Goal: Transaction & Acquisition: Purchase product/service

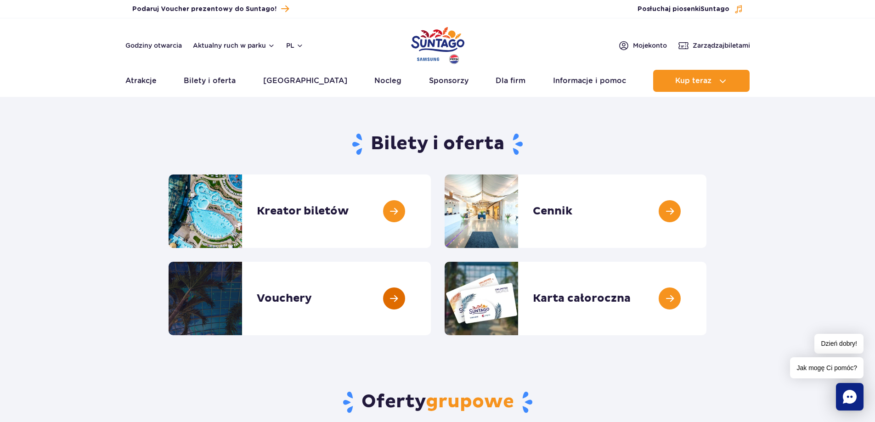
click at [431, 304] on link at bounding box center [431, 298] width 0 height 73
click at [706, 211] on link at bounding box center [706, 211] width 0 height 73
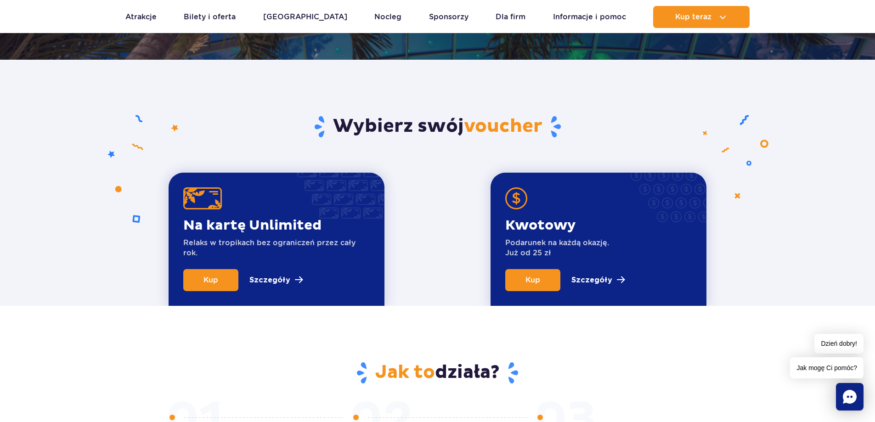
scroll to position [276, 0]
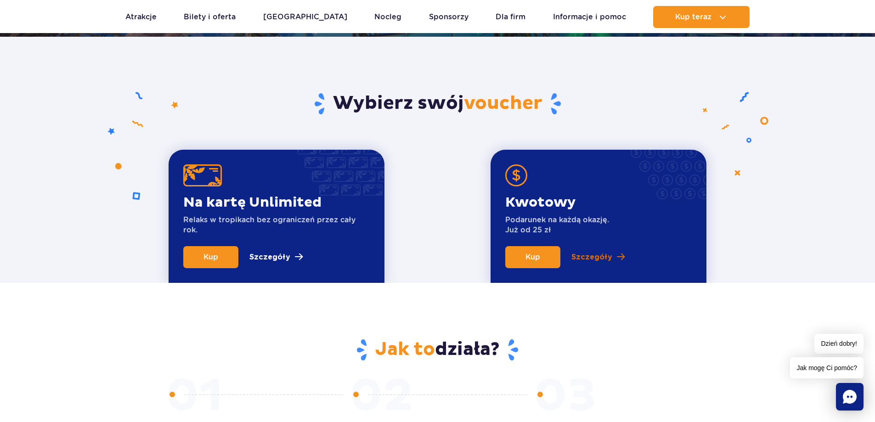
click at [598, 257] on p "Szczegóły" at bounding box center [591, 257] width 41 height 11
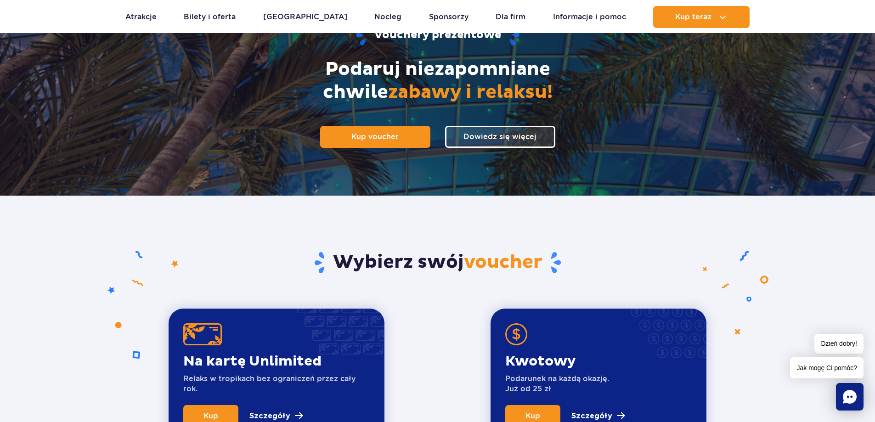
scroll to position [107, 0]
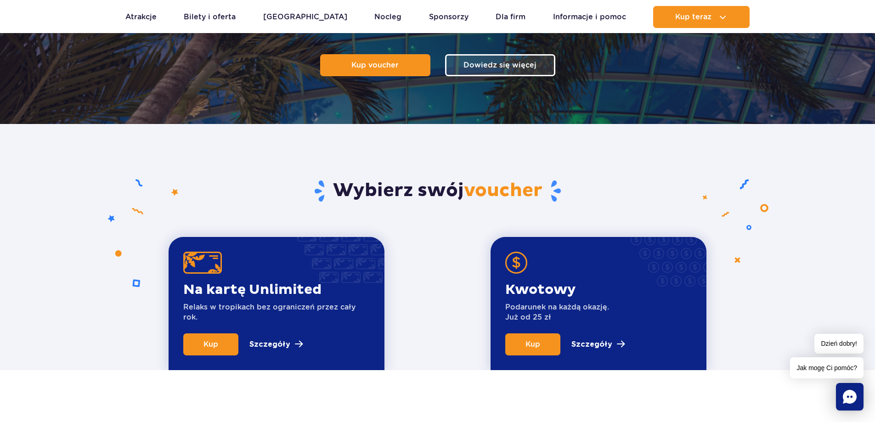
scroll to position [321, 0]
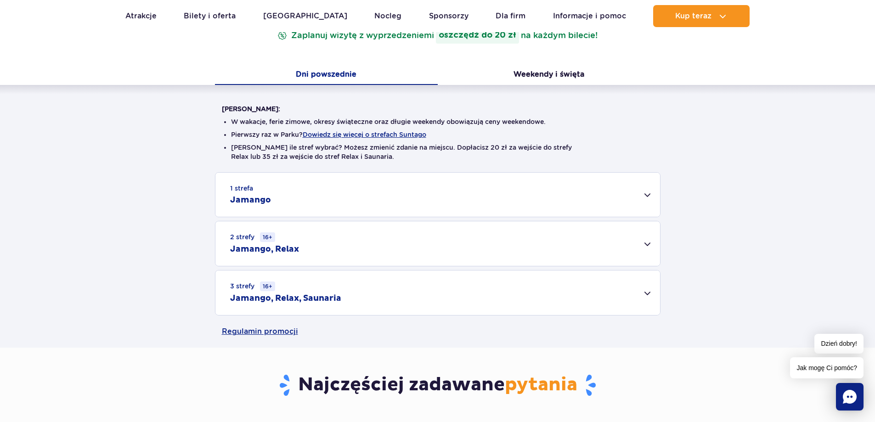
scroll to position [184, 0]
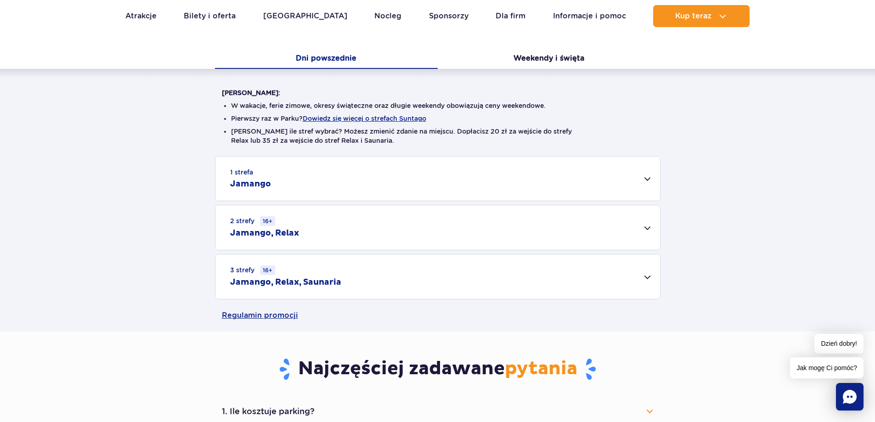
click at [647, 179] on div "1 strefa Jamango" at bounding box center [437, 179] width 445 height 44
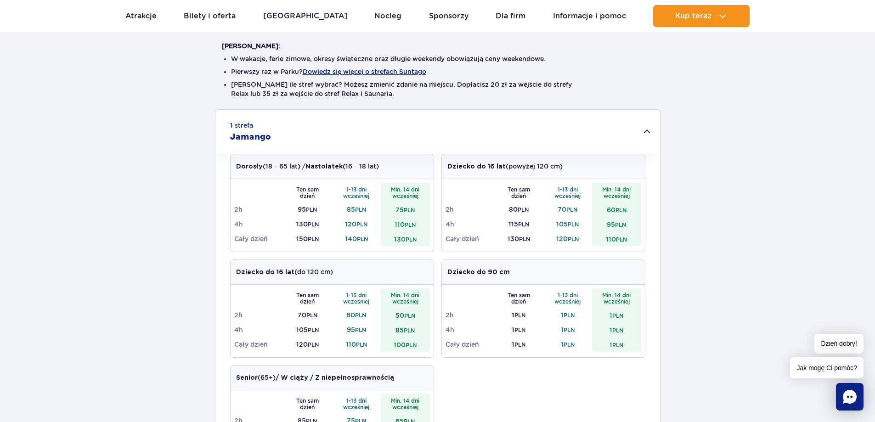
scroll to position [92, 0]
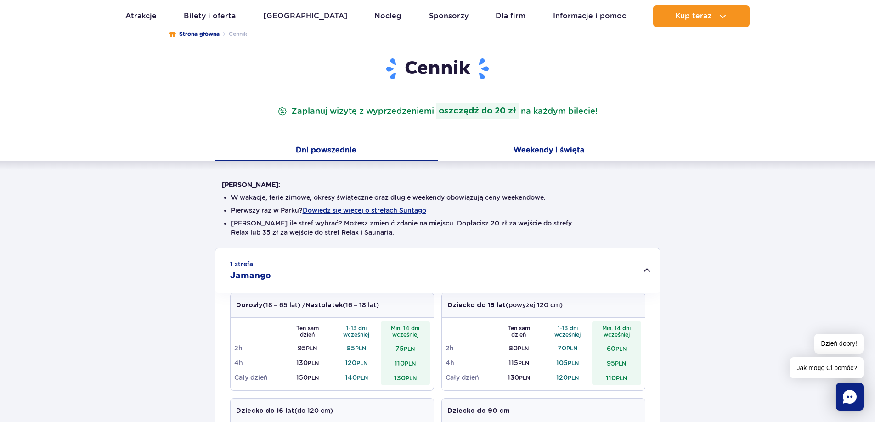
click at [535, 152] on button "Weekendy i święta" at bounding box center [549, 150] width 223 height 19
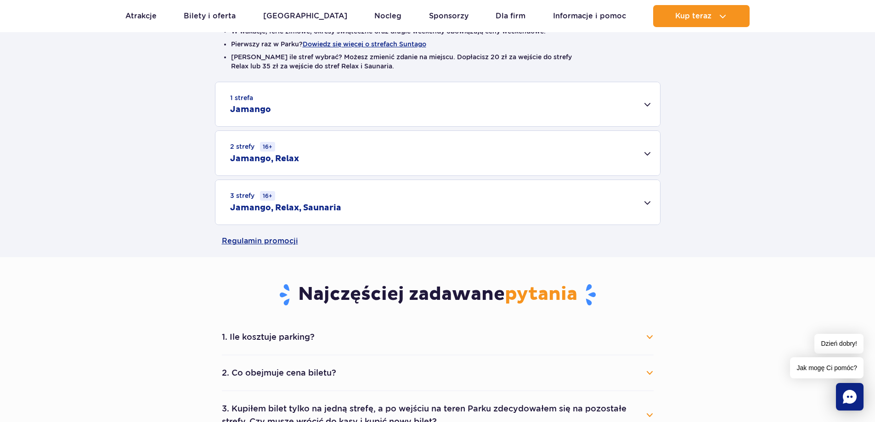
scroll to position [276, 0]
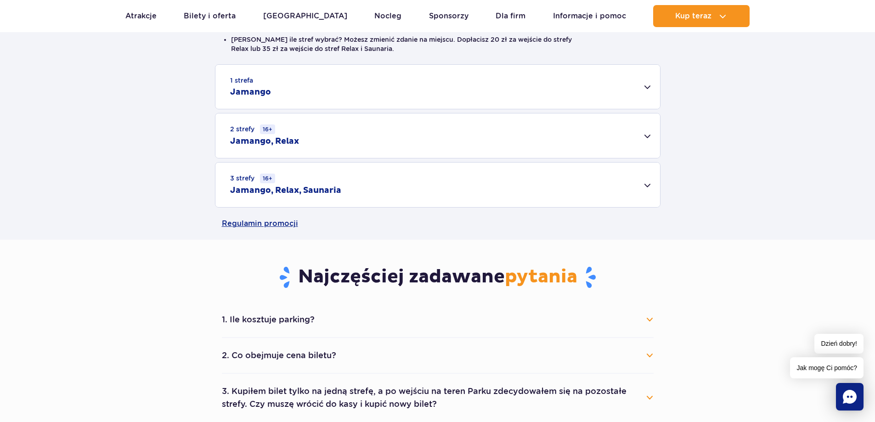
click at [647, 85] on div "1 strefa Jamango" at bounding box center [437, 87] width 445 height 44
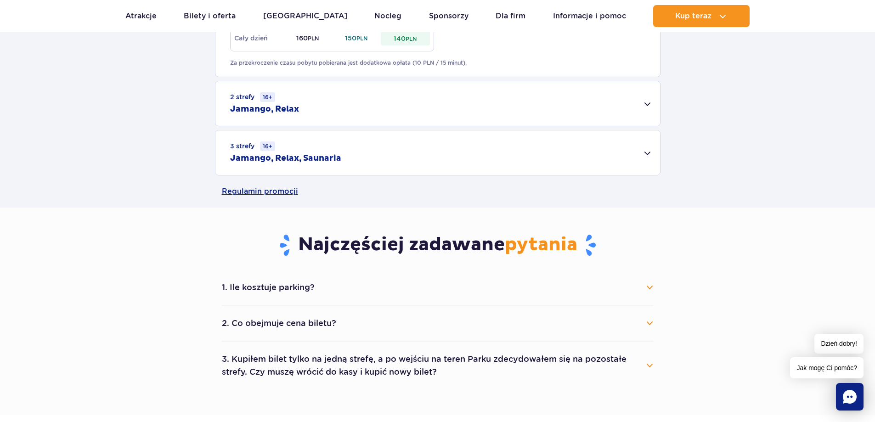
scroll to position [643, 0]
click at [645, 102] on div "2 strefy 16+ Jamango, Relax" at bounding box center [437, 103] width 445 height 45
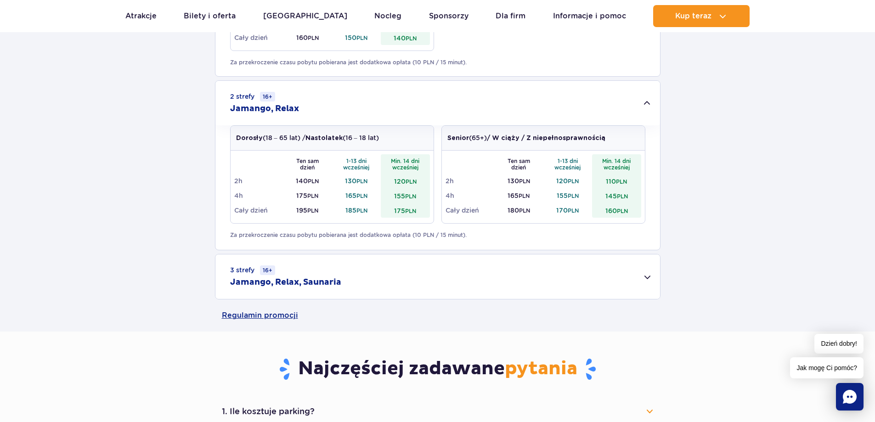
click at [647, 103] on div "2 strefy 16+ Jamango, Relax" at bounding box center [437, 103] width 445 height 45
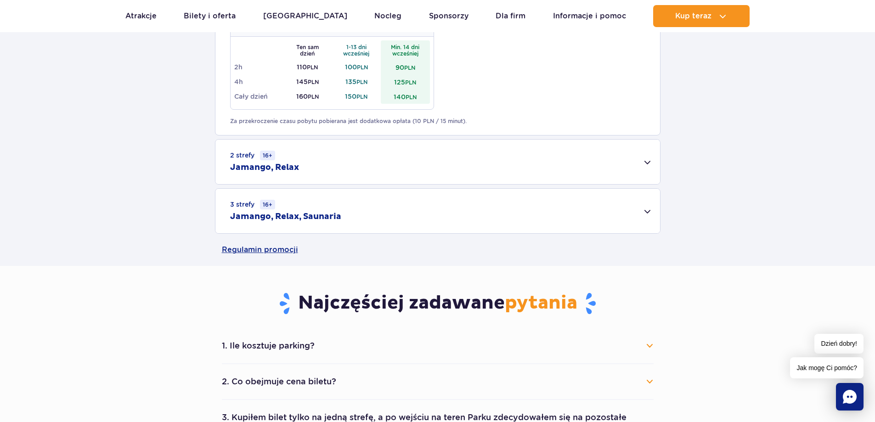
scroll to position [597, 0]
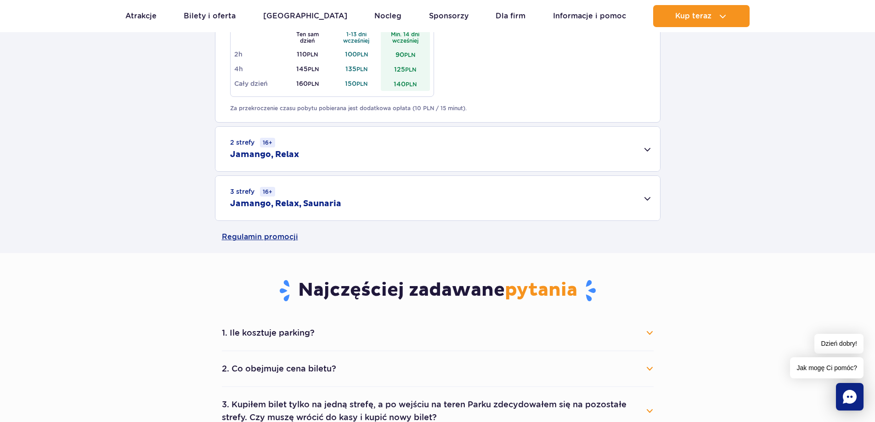
click at [643, 198] on div "3 strefy 16+ Jamango, Relax, Saunaria" at bounding box center [437, 198] width 445 height 45
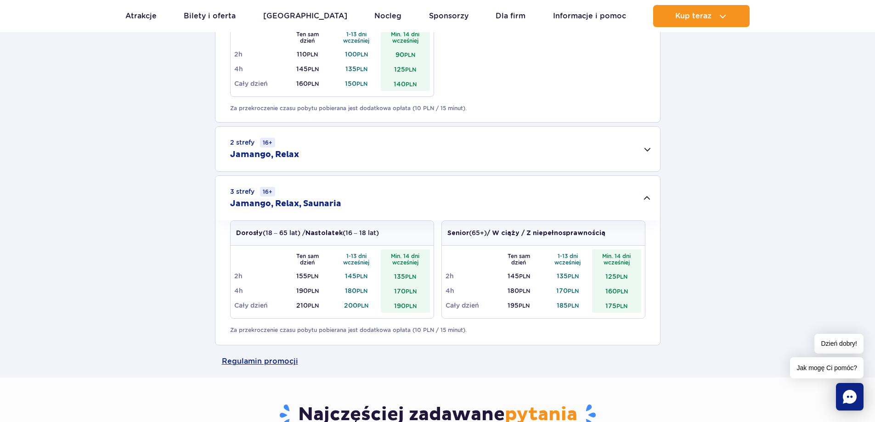
click at [649, 195] on div "3 strefy 16+ Jamango, Relax, Saunaria" at bounding box center [437, 198] width 445 height 45
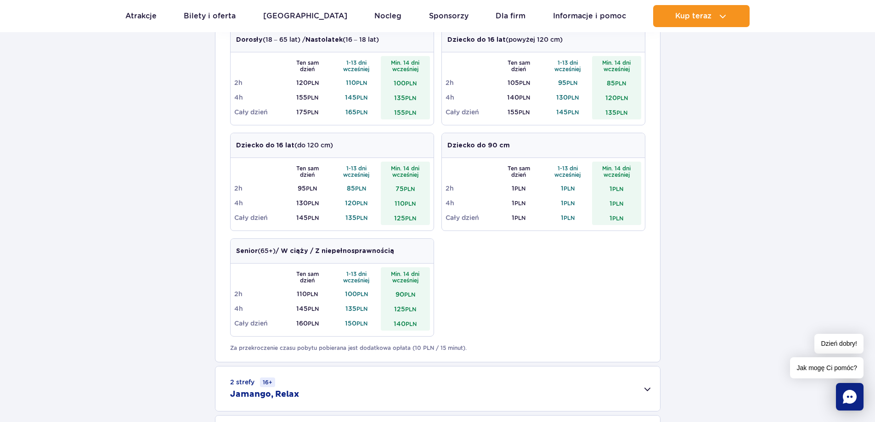
scroll to position [276, 0]
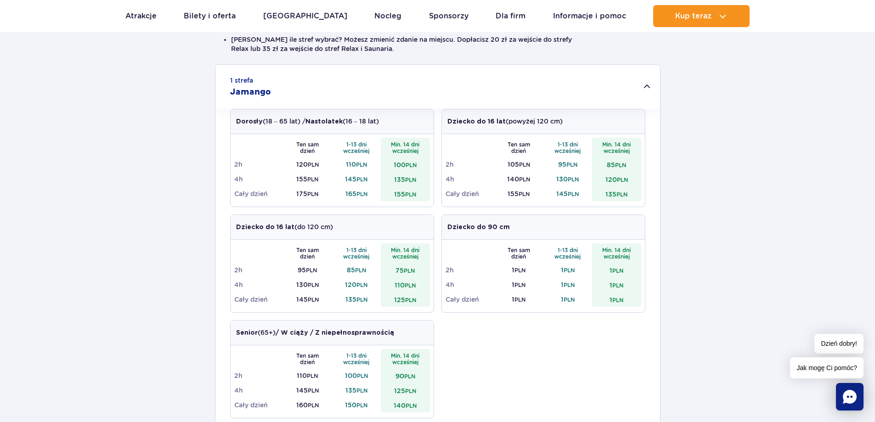
click at [156, 80] on div "1 strefa Jamango Dorosły (18 – 65 lat) / Nastolatek (16 – 18 lat) Ten sam dzień…" at bounding box center [437, 303] width 875 height 478
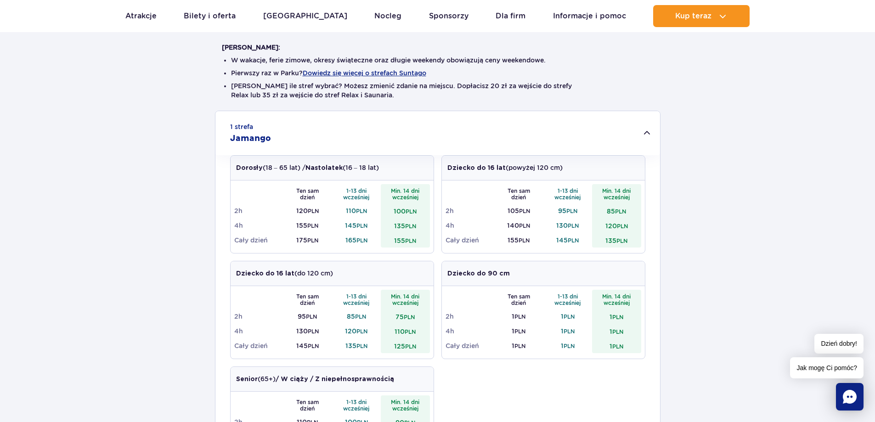
scroll to position [92, 0]
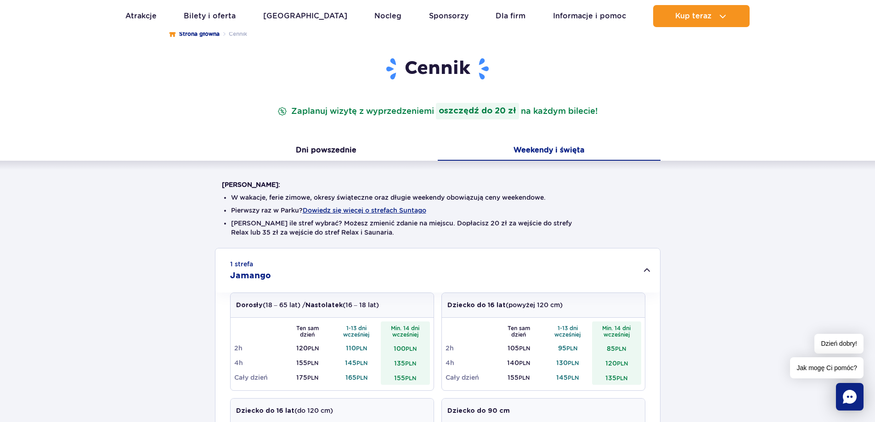
drag, startPoint x: 128, startPoint y: 236, endPoint x: 149, endPoint y: 237, distance: 21.2
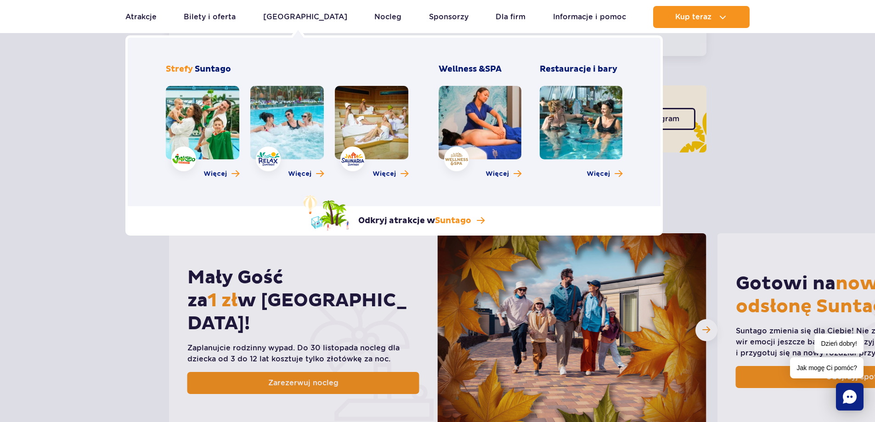
scroll to position [276, 0]
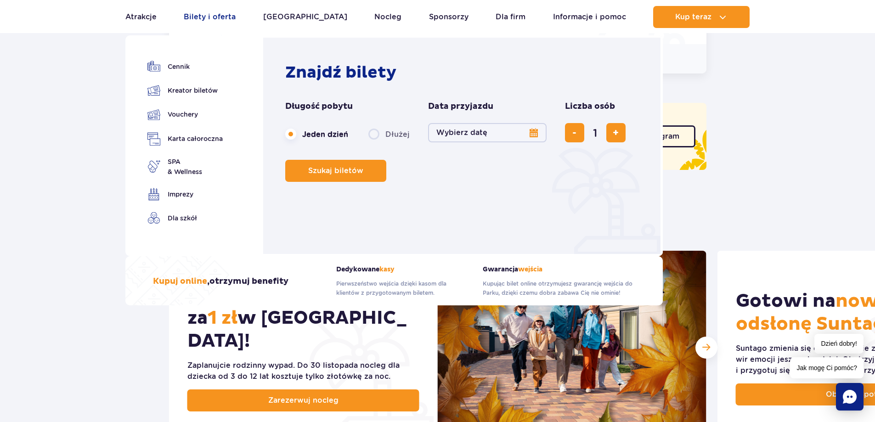
click at [222, 17] on link "Bilety i oferta" at bounding box center [210, 17] width 52 height 22
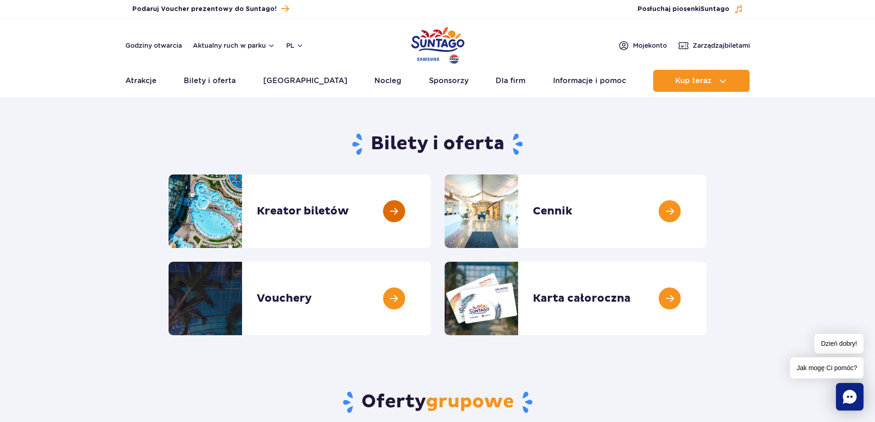
click at [431, 209] on link at bounding box center [431, 211] width 0 height 73
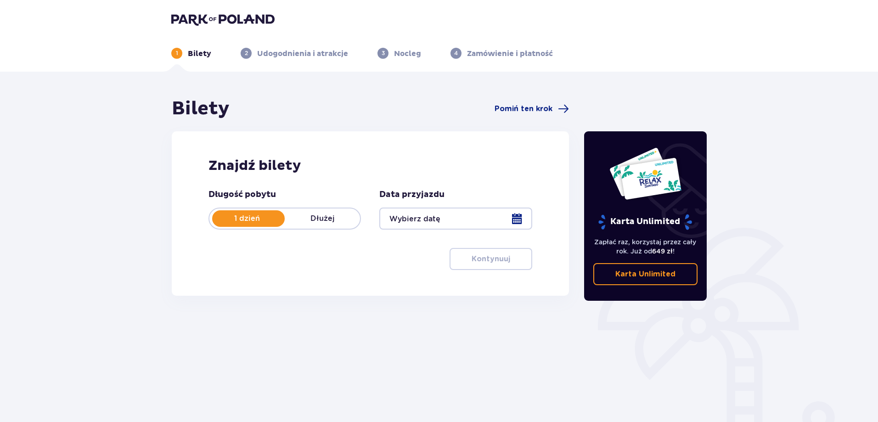
click at [519, 218] on div at bounding box center [455, 219] width 152 height 22
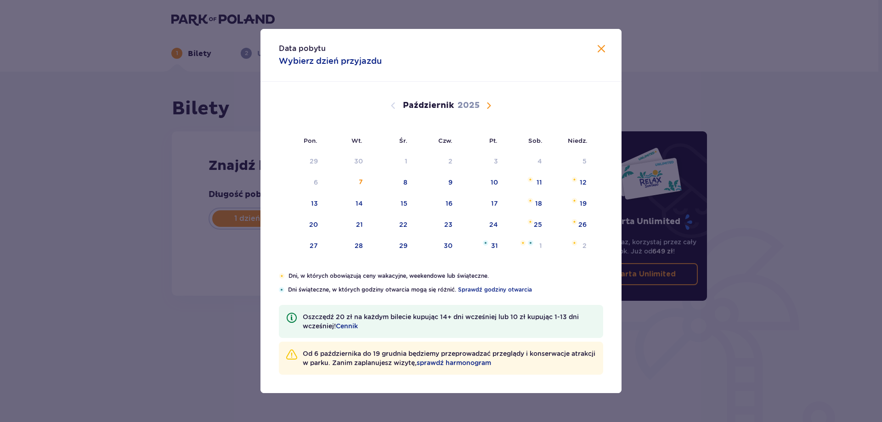
click at [489, 105] on span "Następny miesiąc" at bounding box center [488, 105] width 11 height 11
click at [536, 203] on div "15" at bounding box center [537, 203] width 7 height 9
type input "[DATE]"
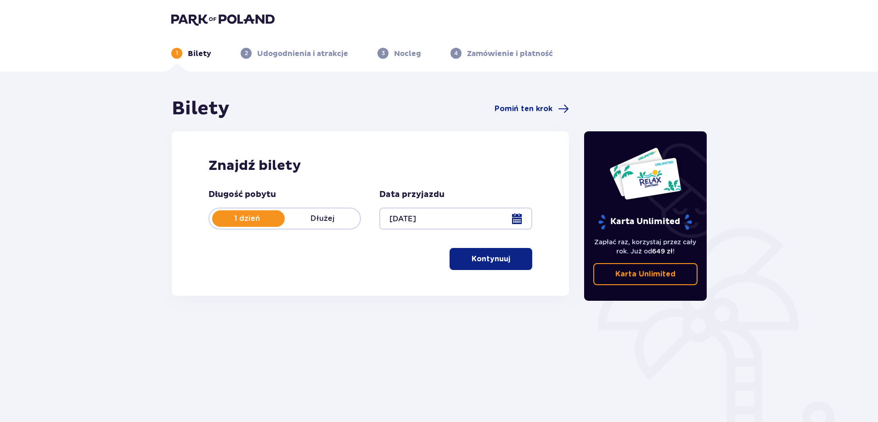
click at [482, 259] on p "Kontynuuj" at bounding box center [491, 259] width 39 height 10
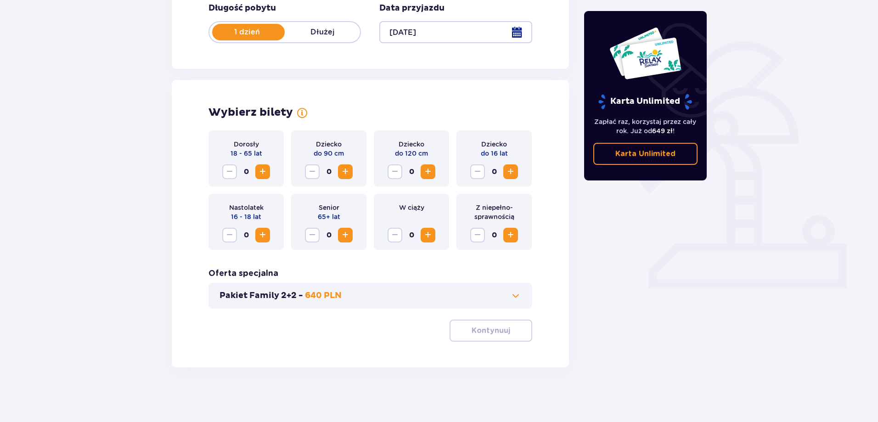
scroll to position [187, 0]
click at [265, 170] on span "Zwiększ" at bounding box center [262, 171] width 11 height 11
click at [512, 168] on span "Zwiększ" at bounding box center [510, 171] width 11 height 11
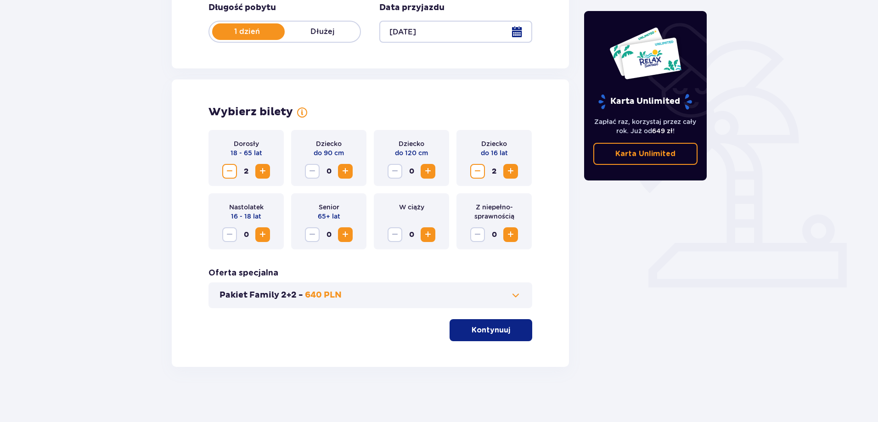
click at [519, 296] on span at bounding box center [515, 295] width 11 height 11
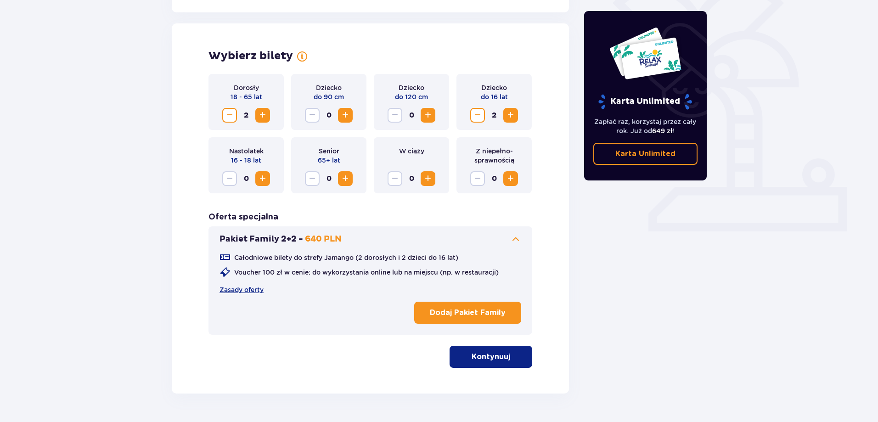
scroll to position [255, 0]
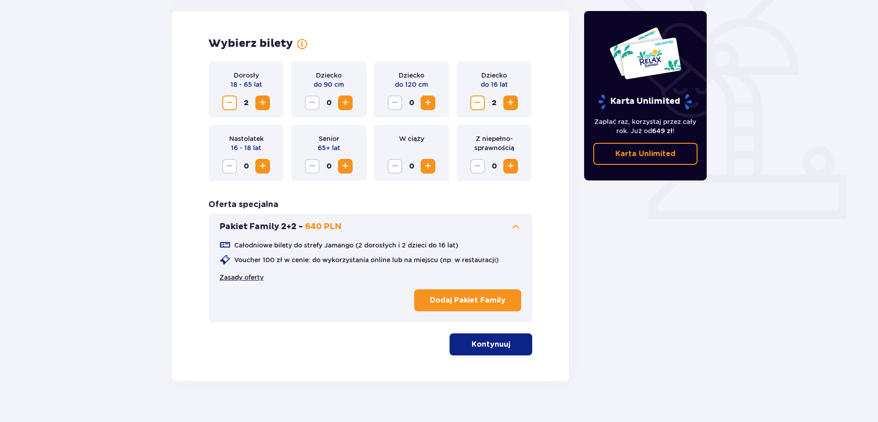
click at [243, 276] on link "Zasady oferty" at bounding box center [242, 277] width 44 height 9
click at [490, 299] on p "Dodaj Pakiet Family" at bounding box center [468, 300] width 76 height 10
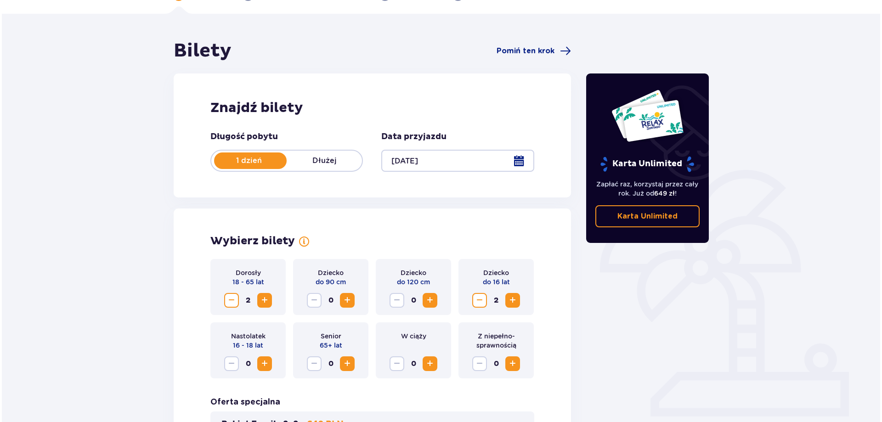
scroll to position [270, 0]
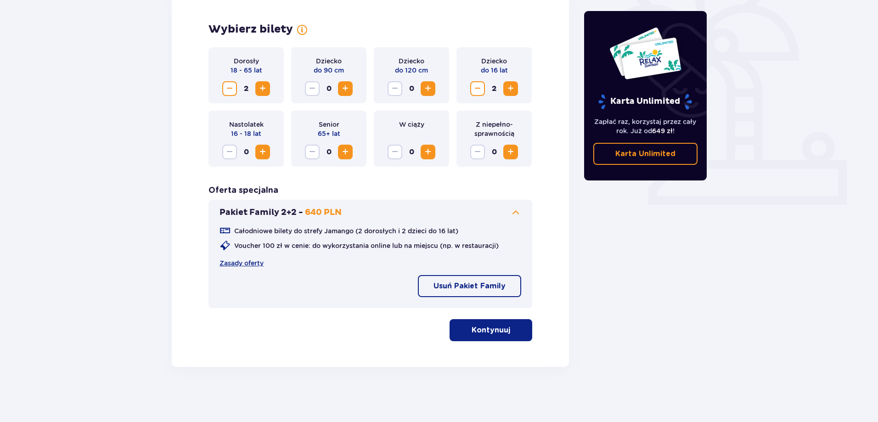
click at [507, 331] on span "button" at bounding box center [512, 330] width 11 height 11
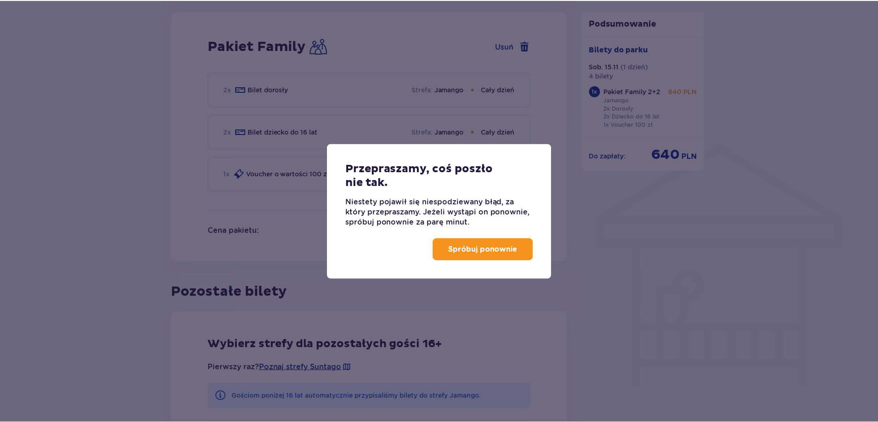
scroll to position [603, 0]
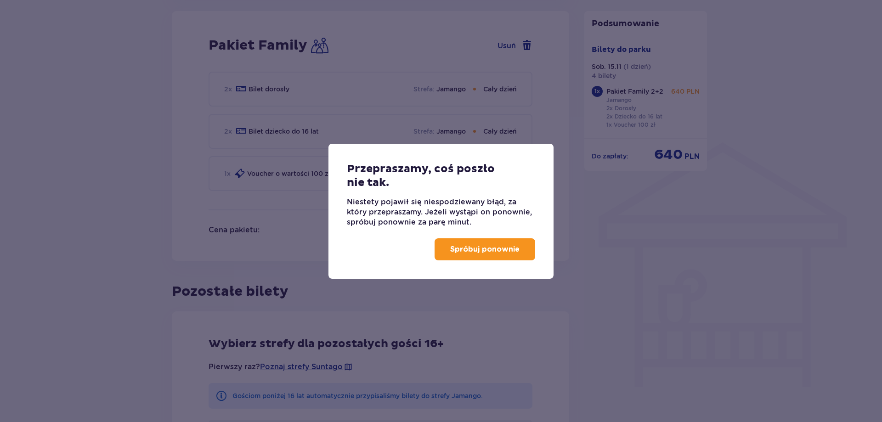
click at [507, 245] on p "Spróbuj ponownie" at bounding box center [484, 249] width 69 height 10
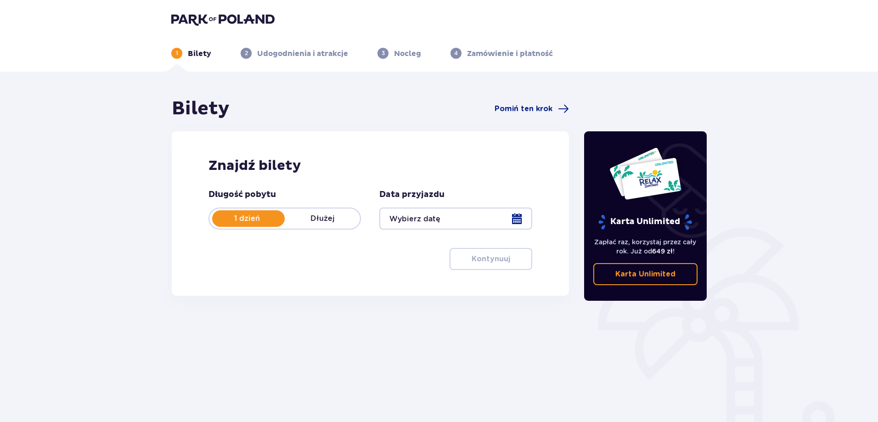
click at [517, 220] on div at bounding box center [455, 219] width 152 height 22
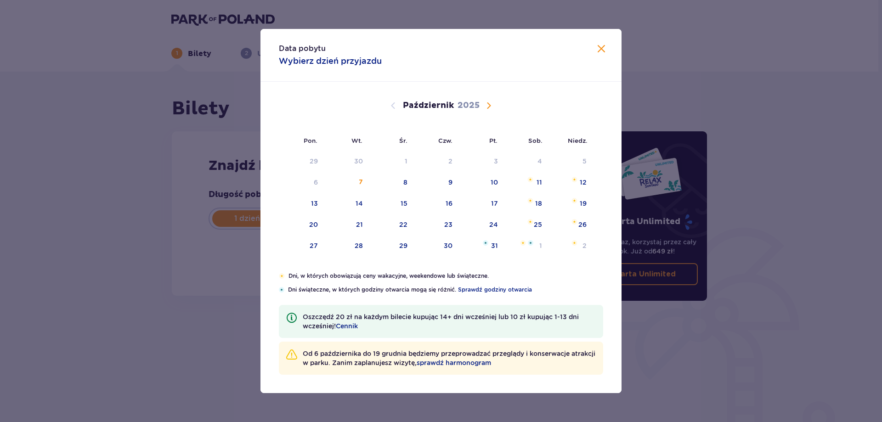
click at [483, 106] on div "Wrzesień 2025 1 2 3 4 5 6 7 8 9 10 11 12 13 14 15 16 17 18 19 20 21 22 23 24 25…" at bounding box center [440, 177] width 361 height 190
click at [489, 106] on span "Następny miesiąc" at bounding box center [488, 105] width 11 height 11
click at [538, 204] on div "15" at bounding box center [537, 203] width 7 height 9
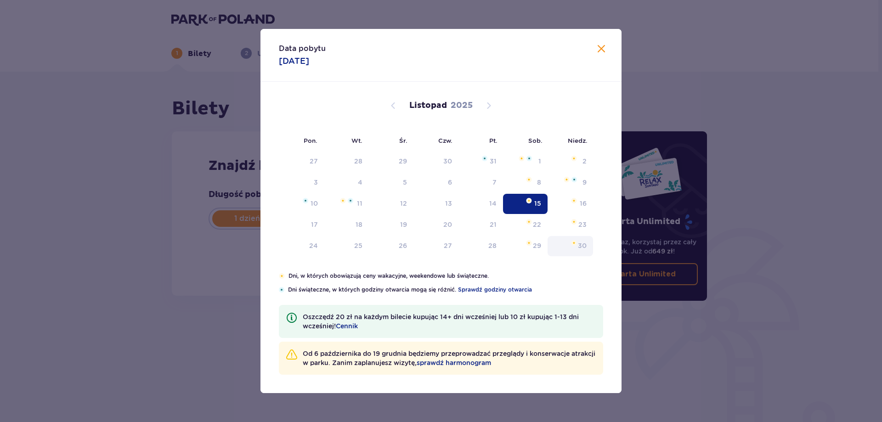
type input "[DATE]"
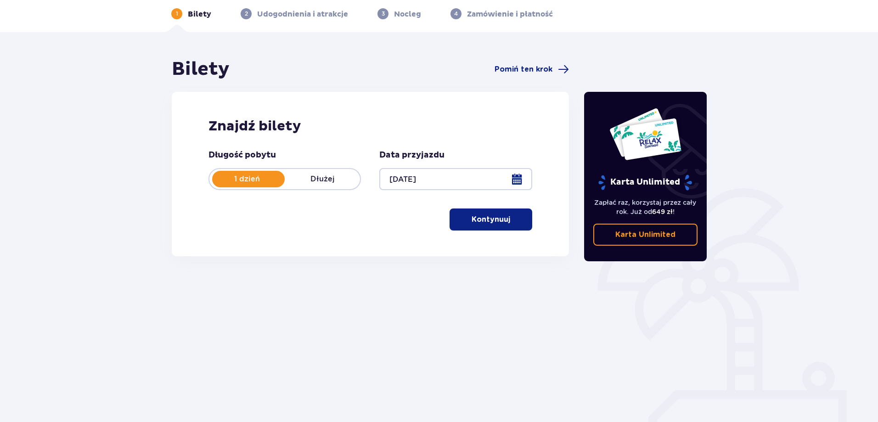
scroll to position [46, 0]
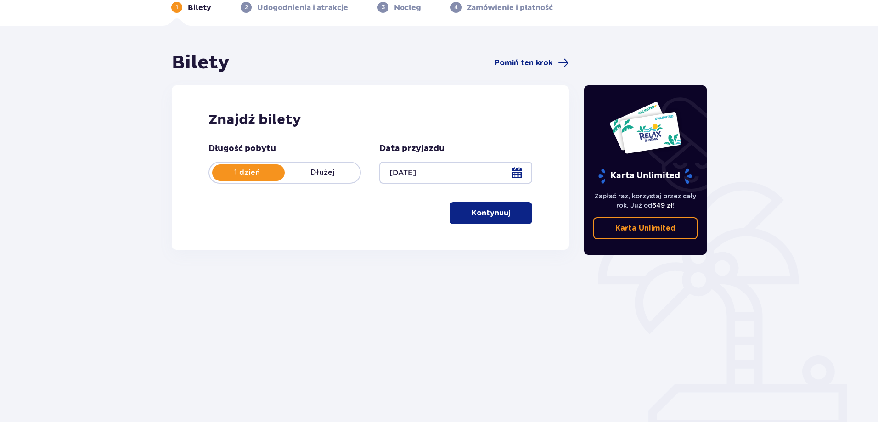
click at [485, 212] on p "Kontynuuj" at bounding box center [491, 213] width 39 height 10
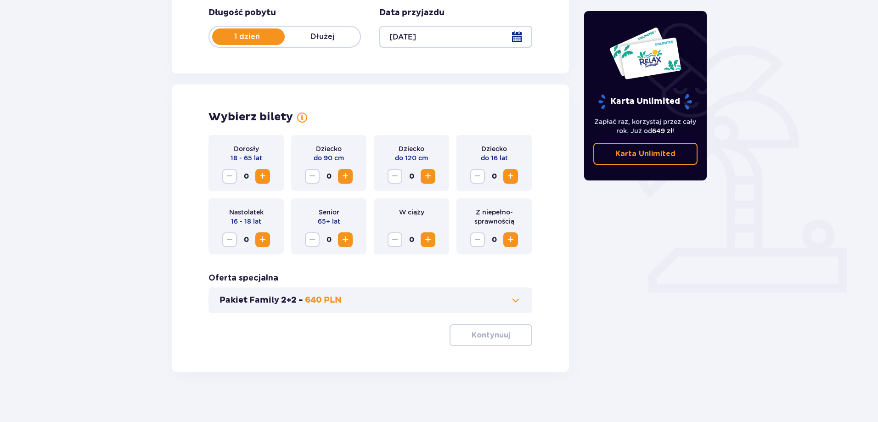
scroll to position [187, 0]
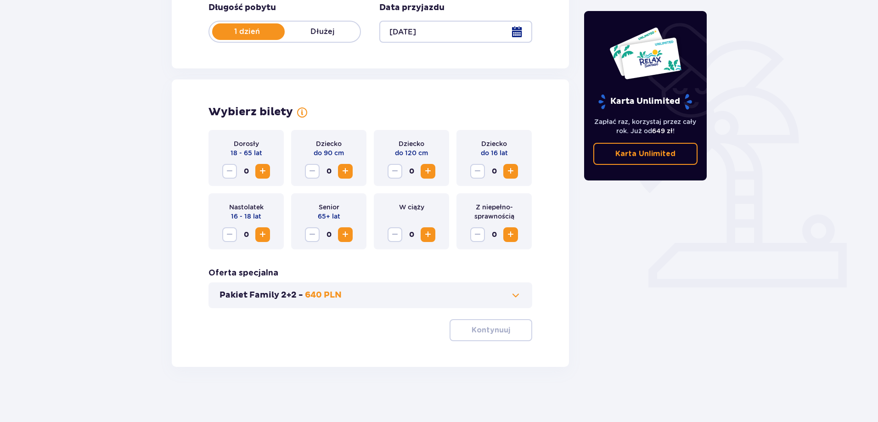
click at [260, 173] on span "Zwiększ" at bounding box center [262, 171] width 11 height 11
click at [510, 170] on span "Zwiększ" at bounding box center [510, 171] width 11 height 11
click at [511, 169] on span "Zwiększ" at bounding box center [510, 171] width 11 height 11
click at [573, 258] on div "Bilety Pomiń ten krok Znajdź bilety Długość pobytu 1 dzień Dłużej Data przyjazd…" at bounding box center [370, 138] width 412 height 457
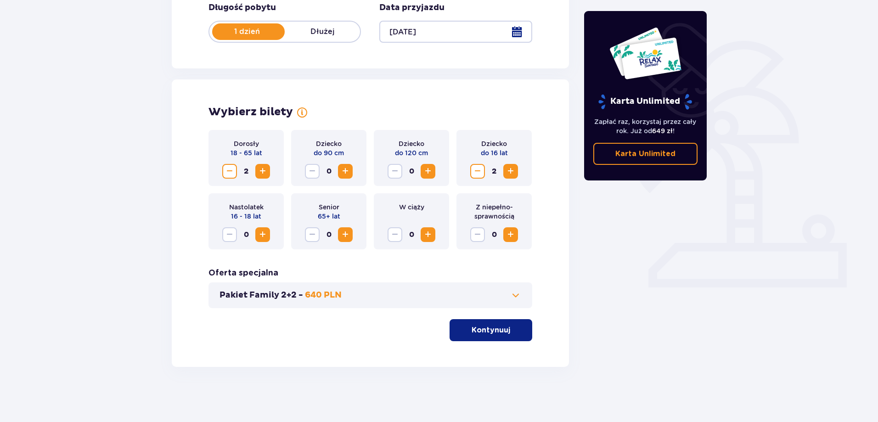
click at [514, 297] on span at bounding box center [515, 295] width 11 height 11
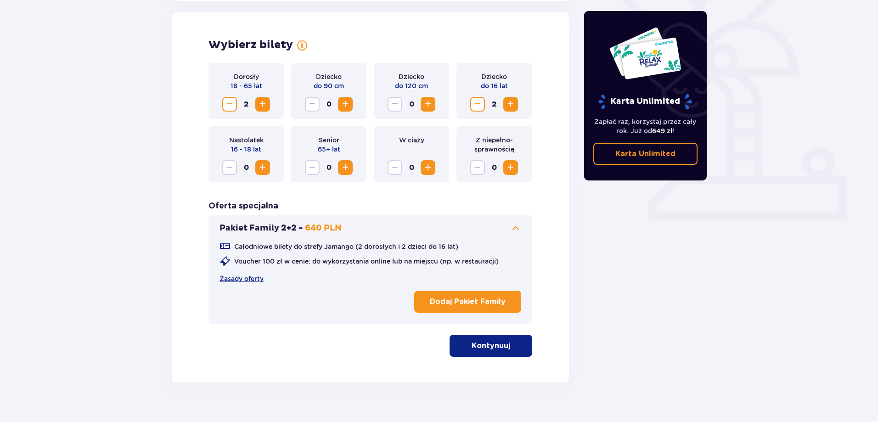
scroll to position [255, 0]
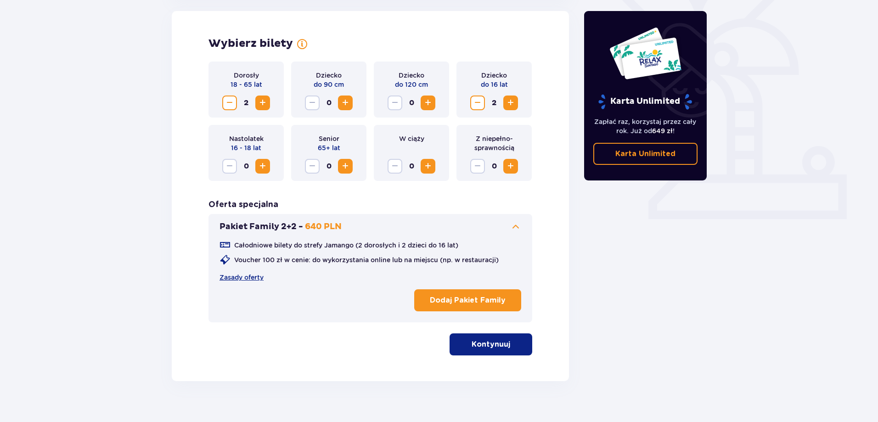
click at [467, 301] on p "Dodaj Pakiet Family" at bounding box center [468, 300] width 76 height 10
click at [499, 345] on p "Kontynuuj" at bounding box center [491, 344] width 39 height 10
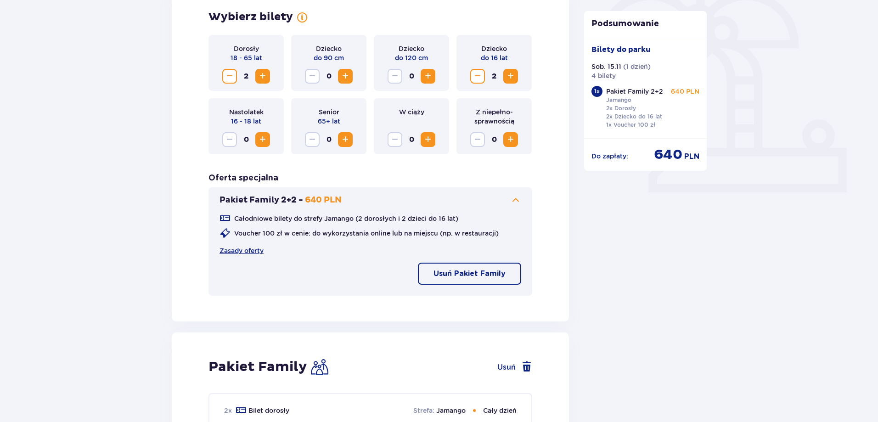
scroll to position [270, 0]
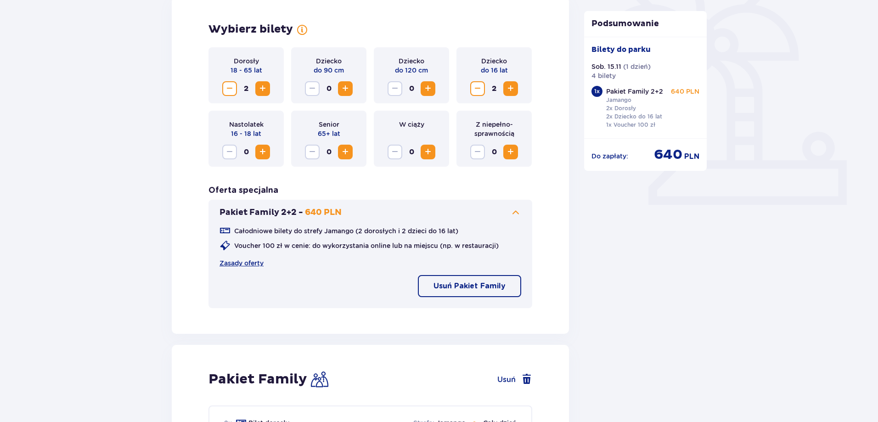
click at [265, 87] on span "Zwiększ" at bounding box center [262, 88] width 11 height 11
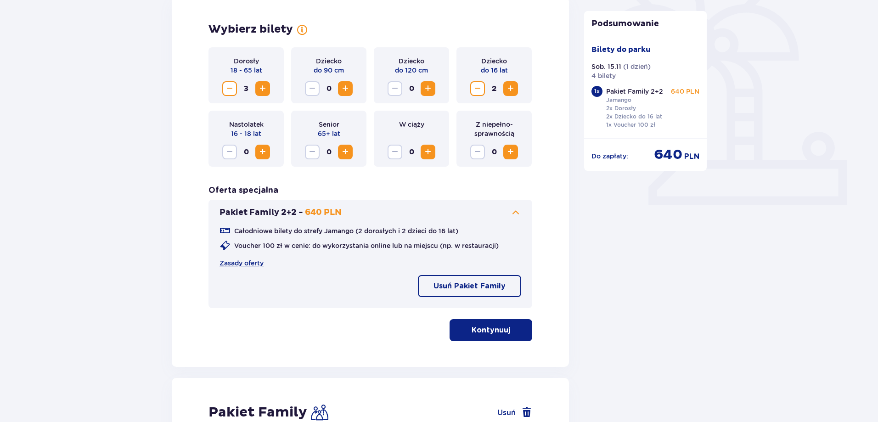
click at [516, 90] on button "Zwiększ" at bounding box center [510, 88] width 15 height 15
click at [513, 214] on span at bounding box center [515, 212] width 11 height 11
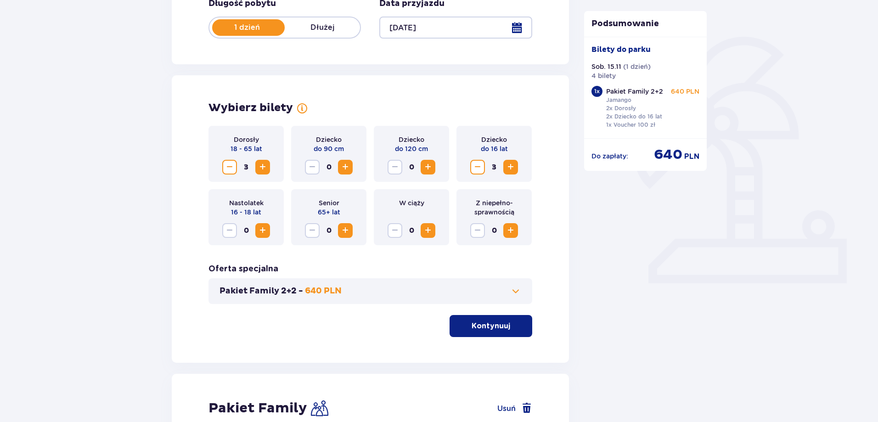
scroll to position [0, 0]
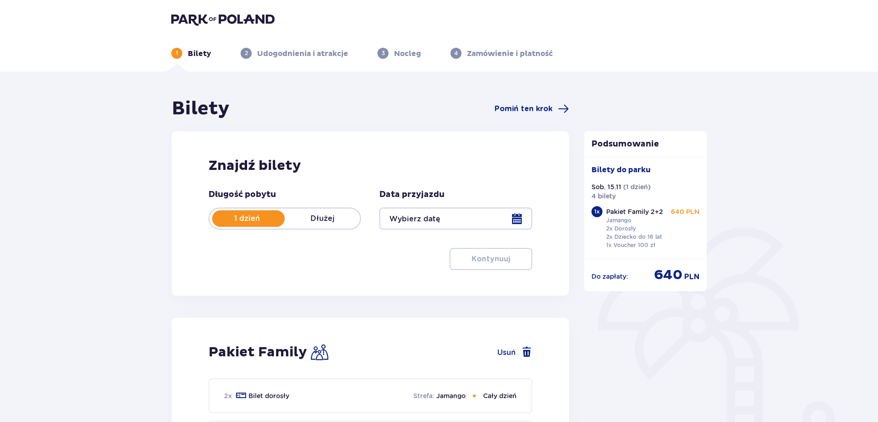
type input "[DATE]"
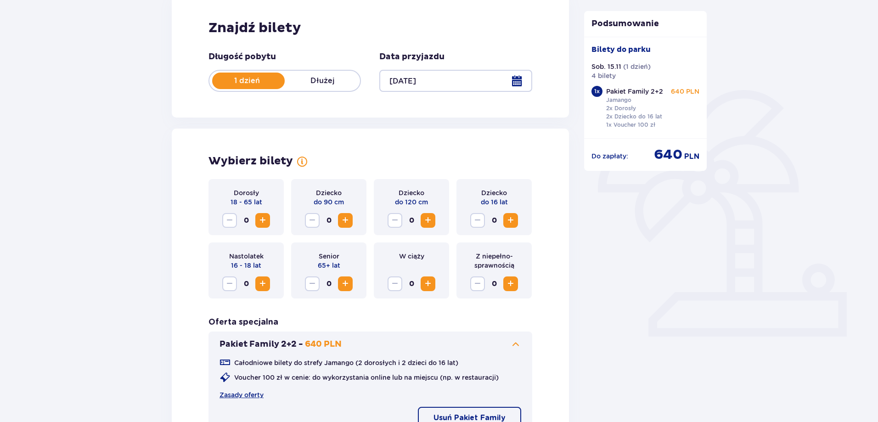
click at [265, 218] on span "Zwiększ" at bounding box center [262, 220] width 11 height 11
click at [515, 218] on span "Zwiększ" at bounding box center [510, 220] width 11 height 11
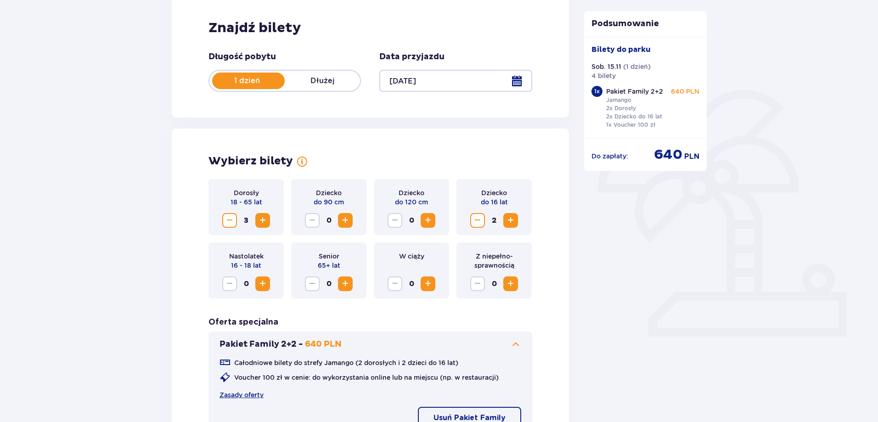
click at [515, 218] on span "Zwiększ" at bounding box center [510, 220] width 11 height 11
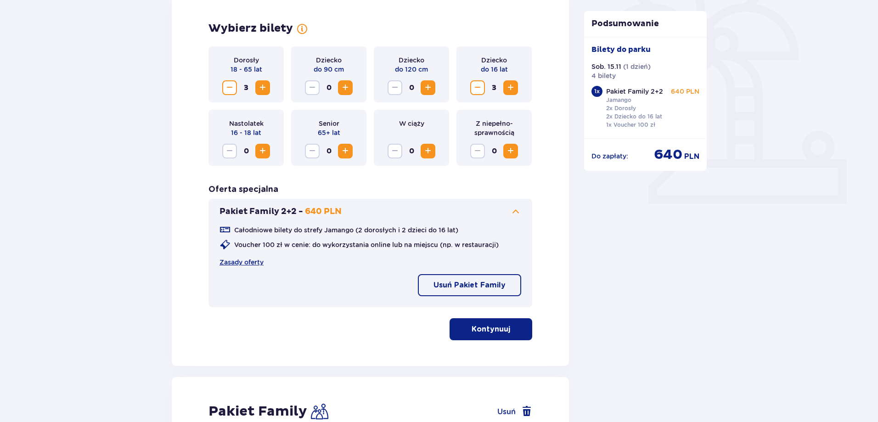
scroll to position [276, 0]
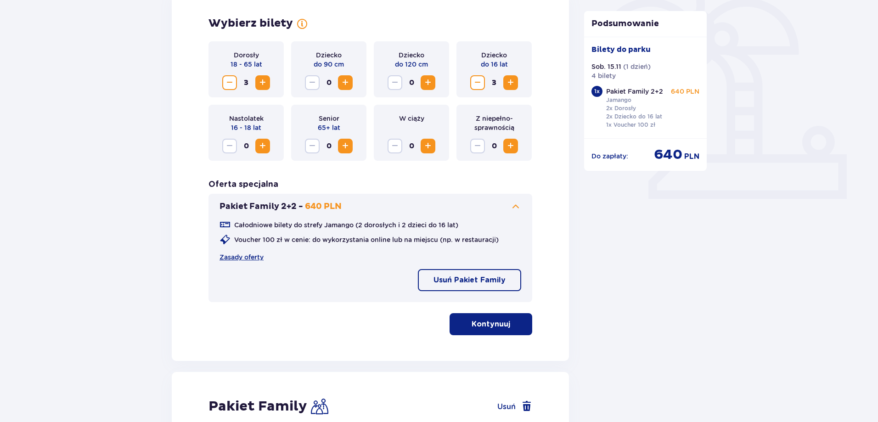
click at [485, 277] on p "Usuń Pakiet Family" at bounding box center [470, 280] width 72 height 10
click at [482, 280] on p "Dodaj Pakiet Family" at bounding box center [468, 280] width 76 height 10
drag, startPoint x: 515, startPoint y: 323, endPoint x: 520, endPoint y: 322, distance: 5.1
click at [514, 323] on span "button" at bounding box center [512, 324] width 11 height 11
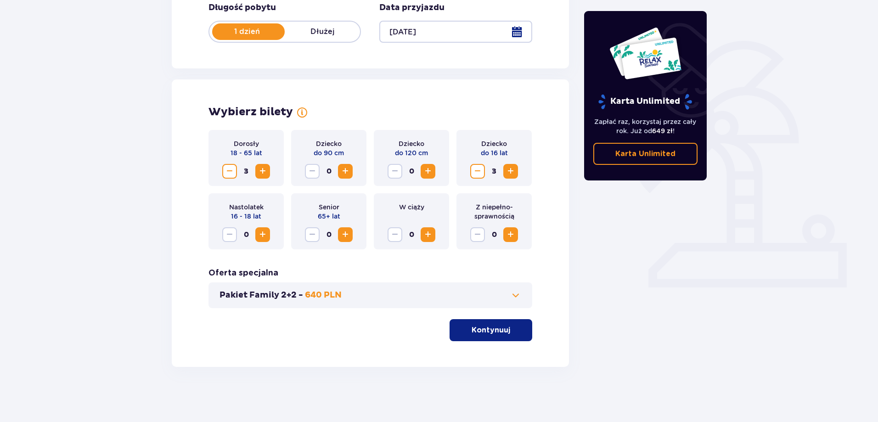
scroll to position [187, 0]
click at [496, 323] on button "Kontynuuj" at bounding box center [491, 330] width 83 height 22
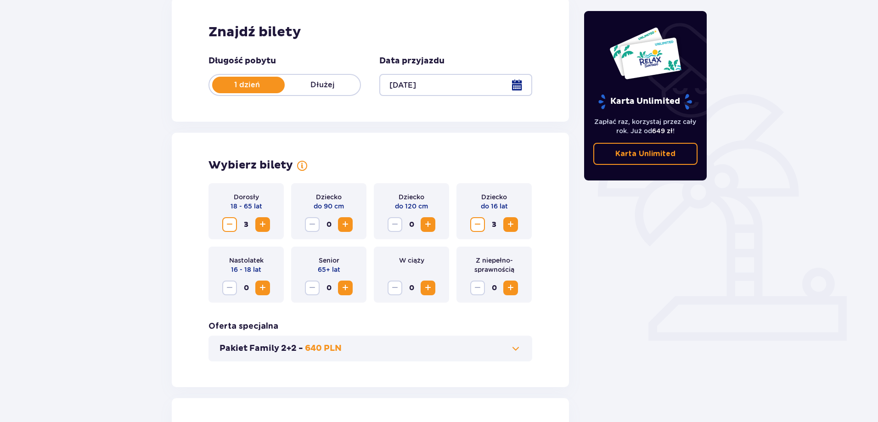
scroll to position [138, 0]
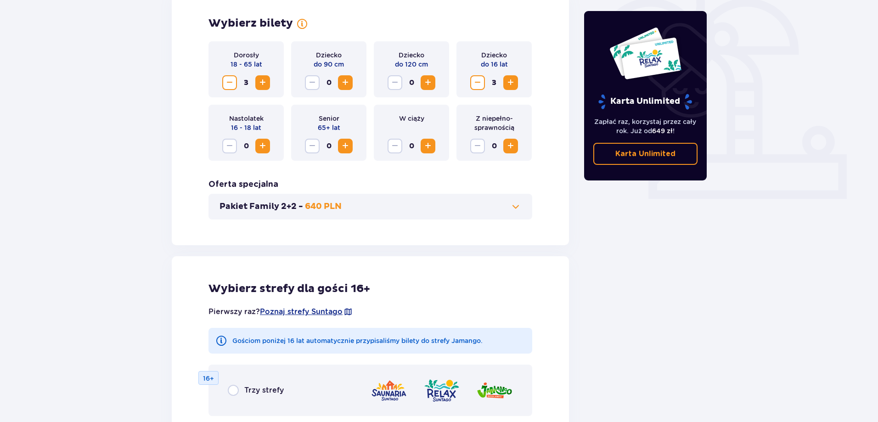
click at [513, 209] on span at bounding box center [515, 206] width 11 height 11
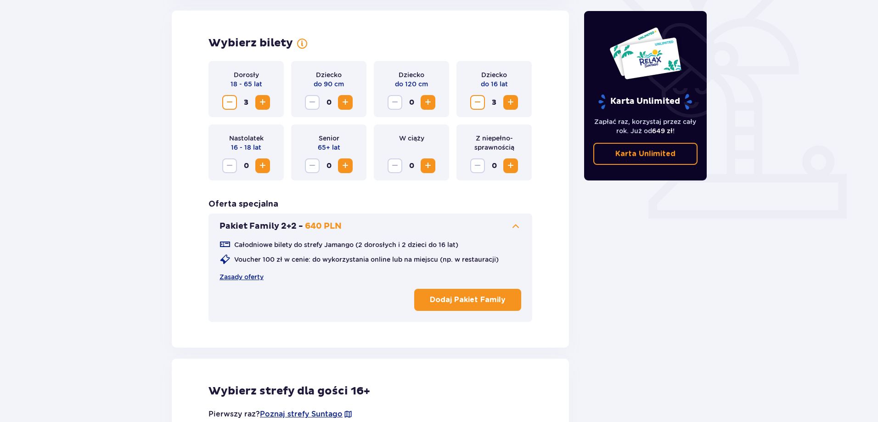
scroll to position [255, 0]
click at [482, 301] on p "Dodaj Pakiet Family" at bounding box center [468, 300] width 76 height 10
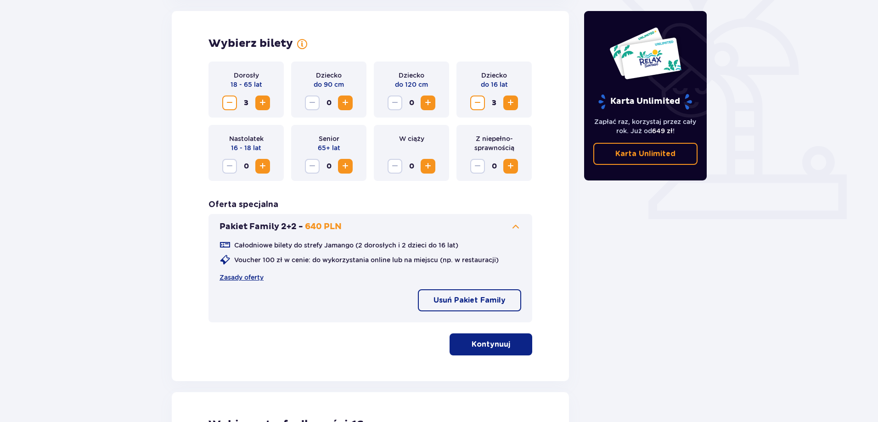
click at [500, 344] on p "Kontynuuj" at bounding box center [491, 344] width 39 height 10
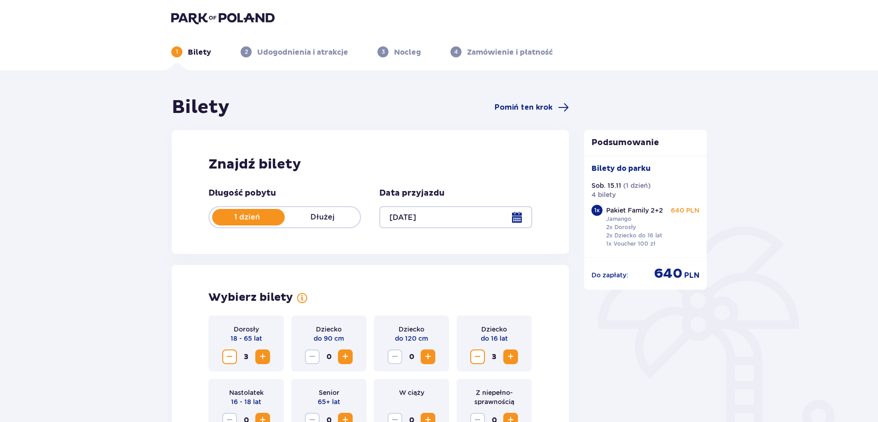
scroll to position [0, 0]
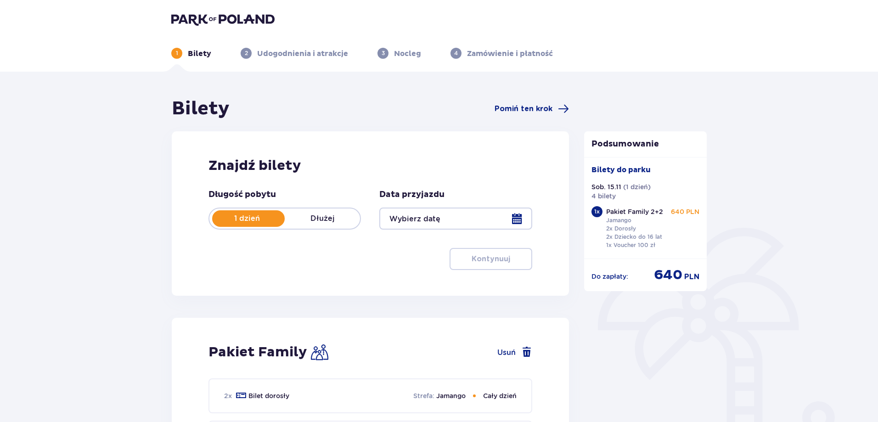
type input "[DATE]"
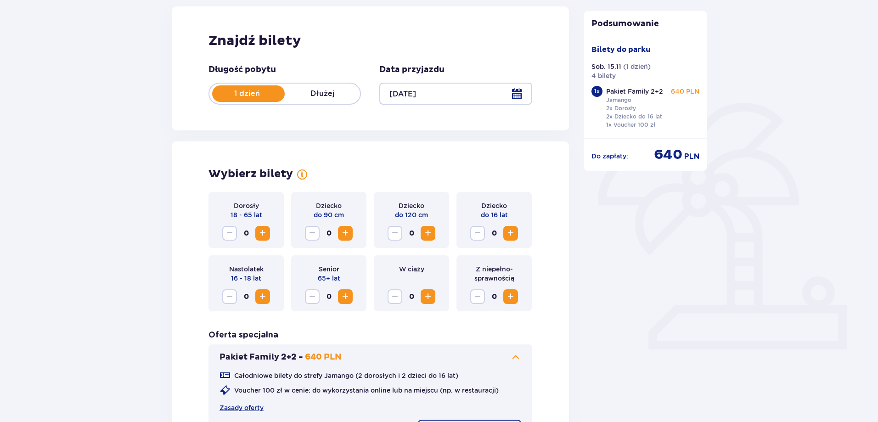
scroll to position [138, 0]
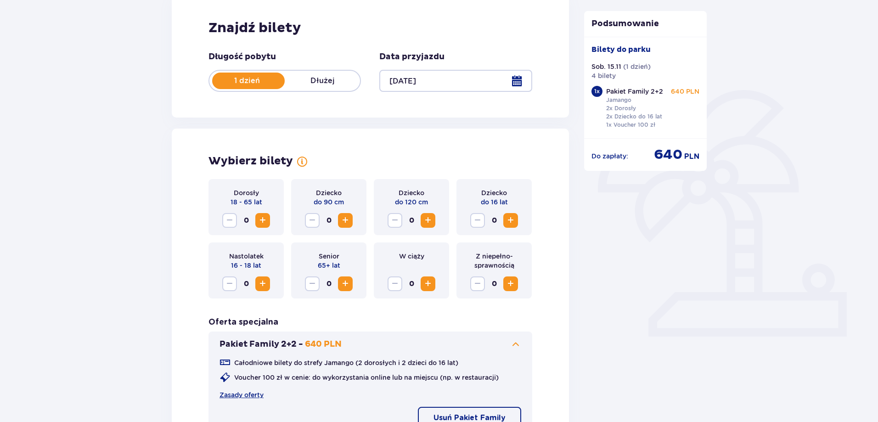
click at [267, 222] on span "Zwiększ" at bounding box center [262, 220] width 11 height 11
click at [262, 220] on span "Zwiększ" at bounding box center [262, 220] width 11 height 11
click at [512, 221] on span "Zwiększ" at bounding box center [510, 220] width 11 height 11
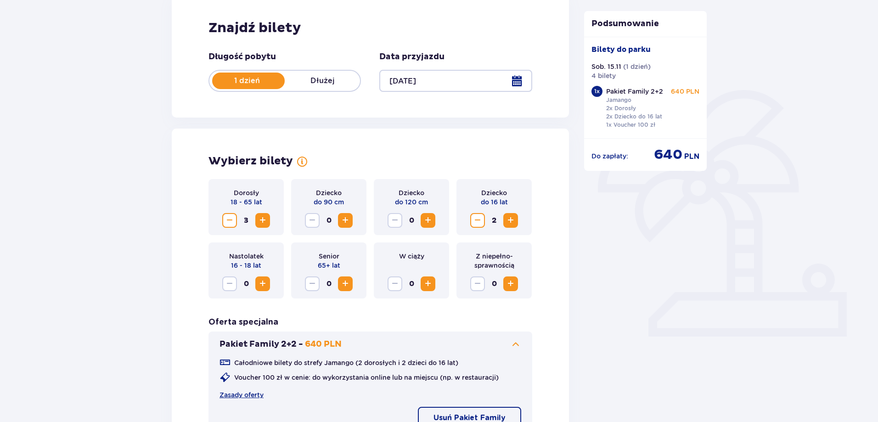
click at [512, 221] on span "Zwiększ" at bounding box center [510, 220] width 11 height 11
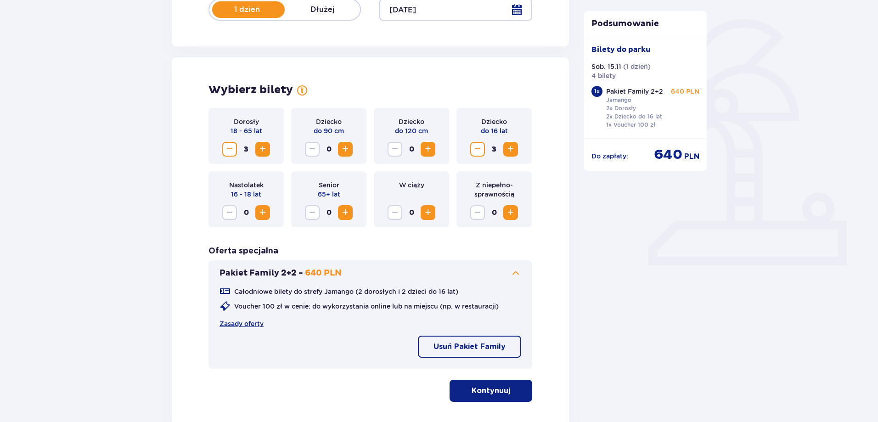
scroll to position [230, 0]
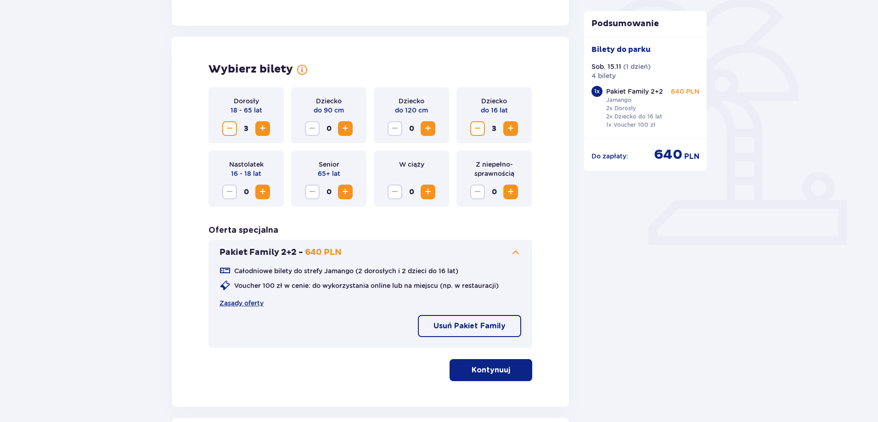
click at [493, 321] on p "Usuń Pakiet Family" at bounding box center [470, 326] width 72 height 10
click at [493, 378] on button "Kontynuuj" at bounding box center [491, 370] width 83 height 22
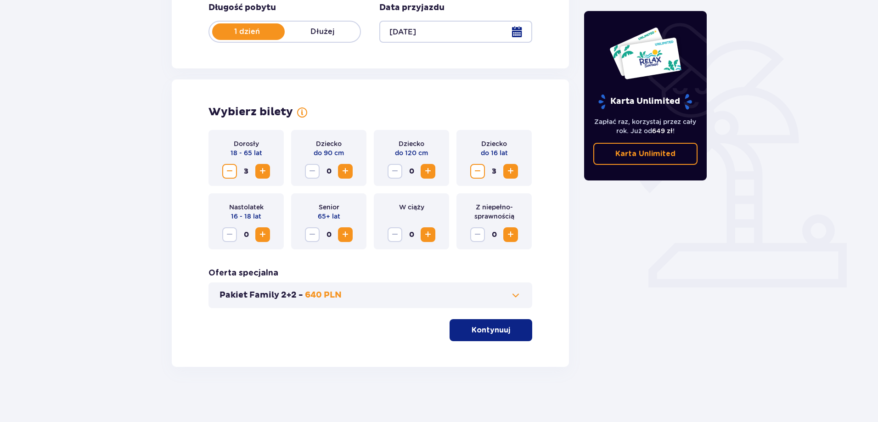
scroll to position [187, 0]
click at [480, 321] on button "Kontynuuj" at bounding box center [491, 330] width 83 height 22
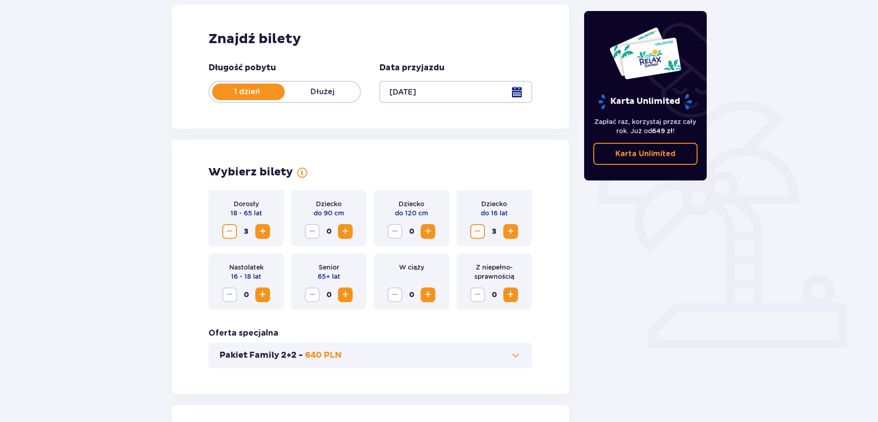
scroll to position [0, 0]
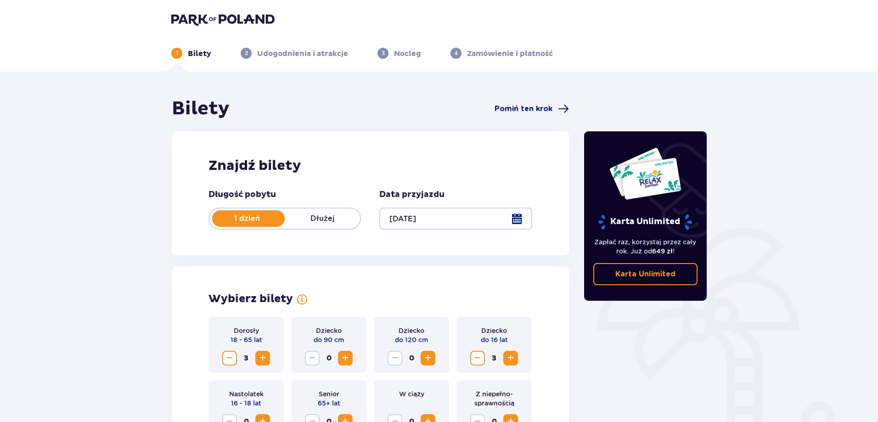
click at [533, 107] on span "Pomiń ten krok" at bounding box center [524, 109] width 58 height 10
